Goal: Navigation & Orientation: Go to known website

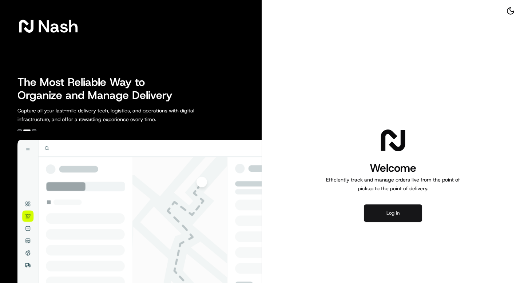
click at [374, 212] on button "Log in" at bounding box center [393, 213] width 58 height 17
